Goal: Information Seeking & Learning: Stay updated

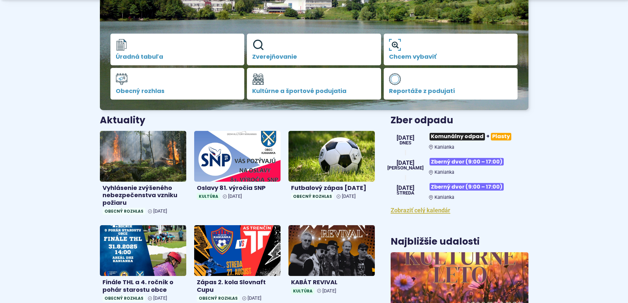
scroll to position [165, 0]
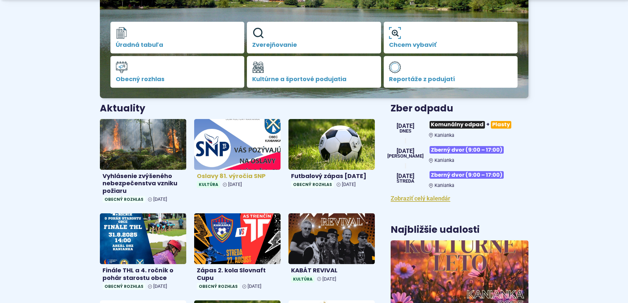
click at [231, 176] on h4 "Oslavy 81. výročia SNP" at bounding box center [237, 176] width 81 height 8
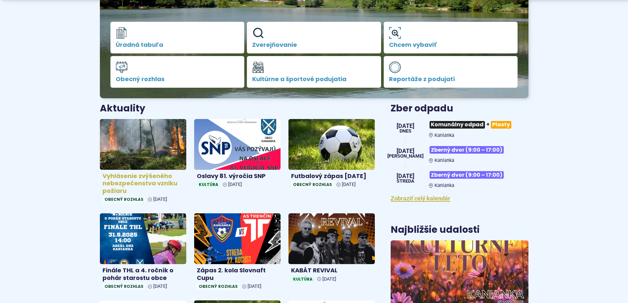
click at [127, 176] on h4 "Vyhlásenie zvýšeného nebezpečenstva vzniku požiaru" at bounding box center [142, 183] width 81 height 22
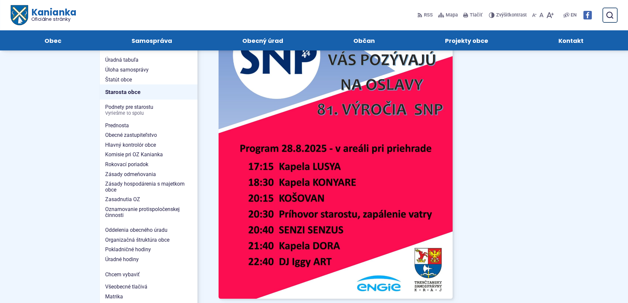
scroll to position [395, 0]
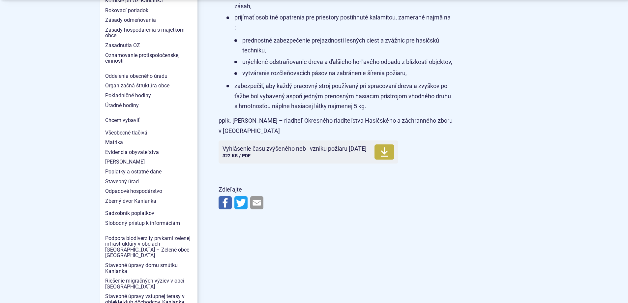
scroll to position [593, 0]
